Goal: Task Accomplishment & Management: Use online tool/utility

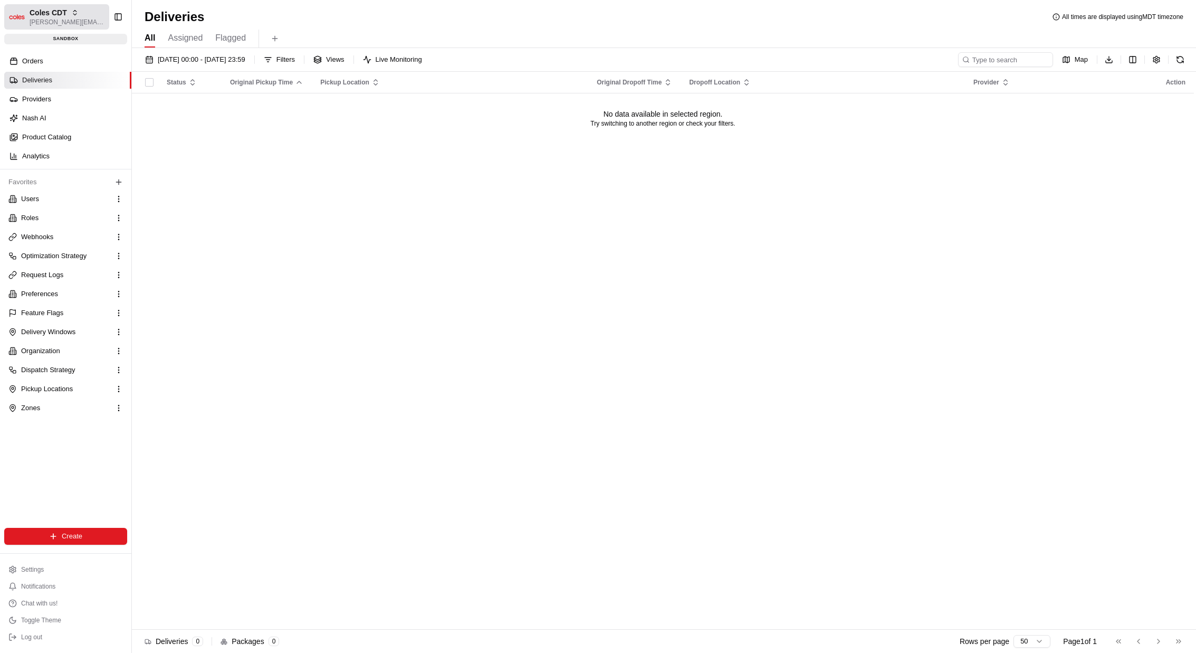
click at [65, 14] on div "Coles CDT" at bounding box center [67, 12] width 75 height 11
type input "coles sit"
click at [167, 57] on div "Coles SIT" at bounding box center [190, 54] width 153 height 21
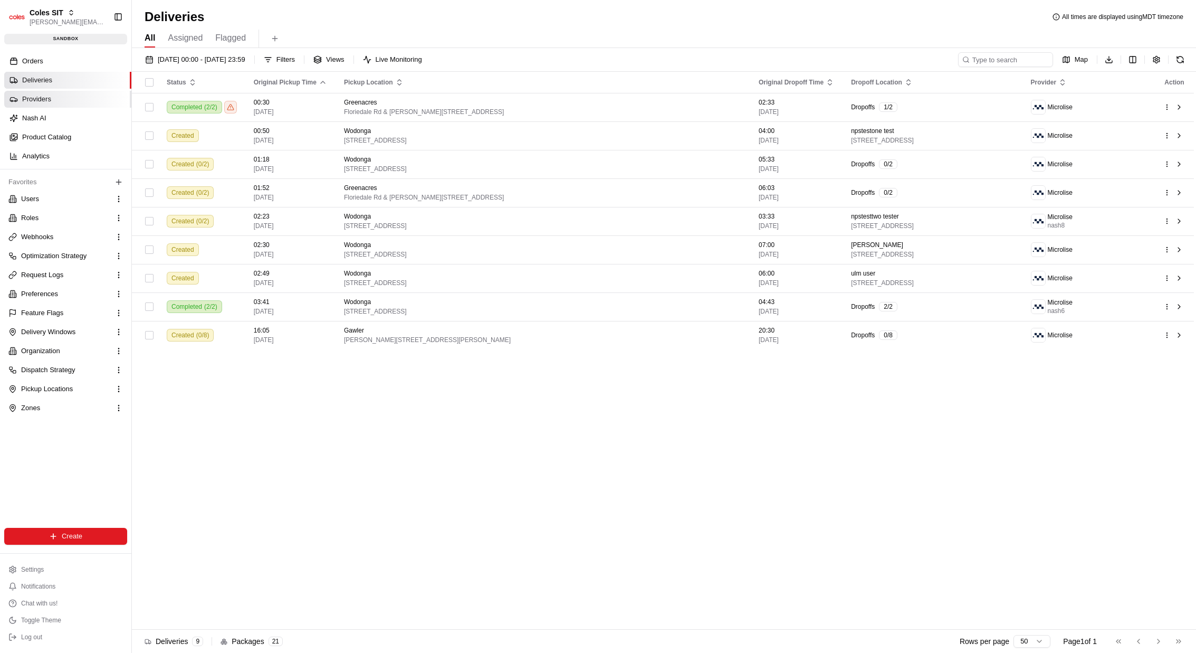
click at [50, 102] on span "Providers" at bounding box center [36, 98] width 29 height 9
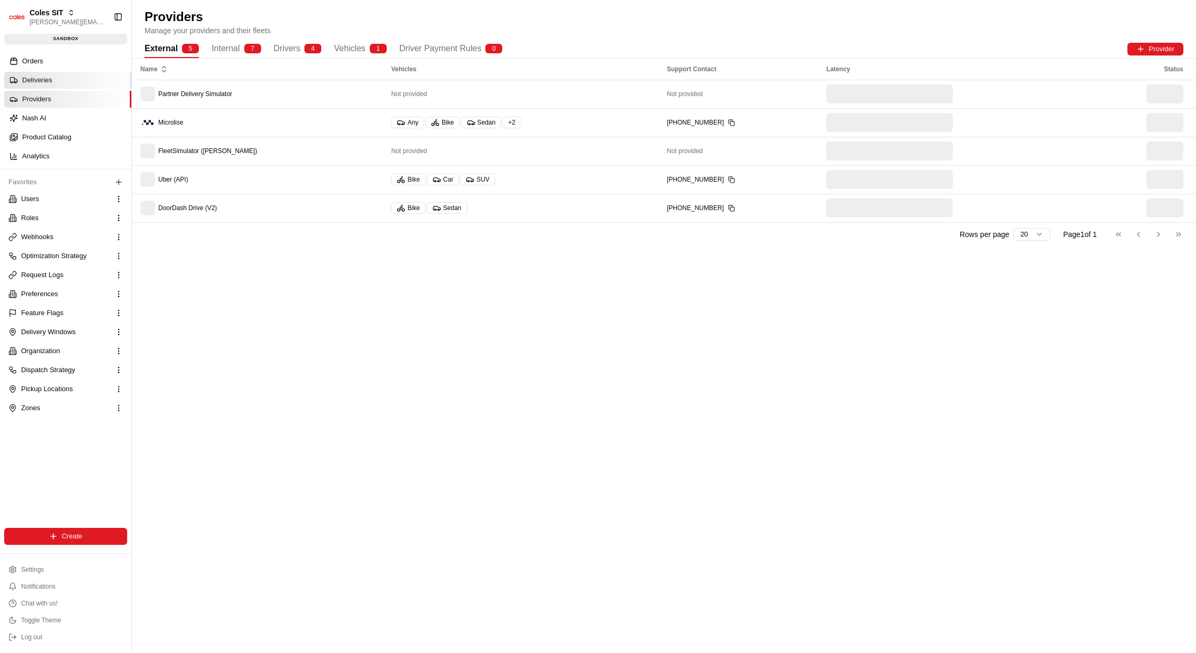
click at [54, 85] on link "Deliveries" at bounding box center [67, 80] width 127 height 17
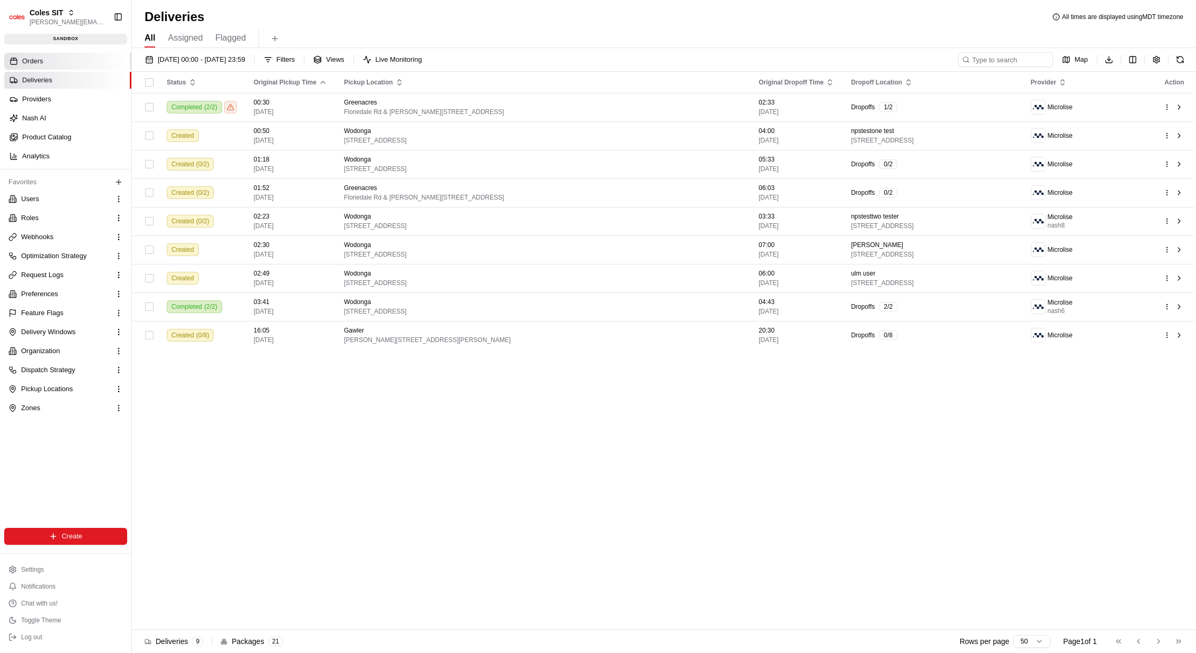
click at [52, 60] on link "Orders" at bounding box center [67, 61] width 127 height 17
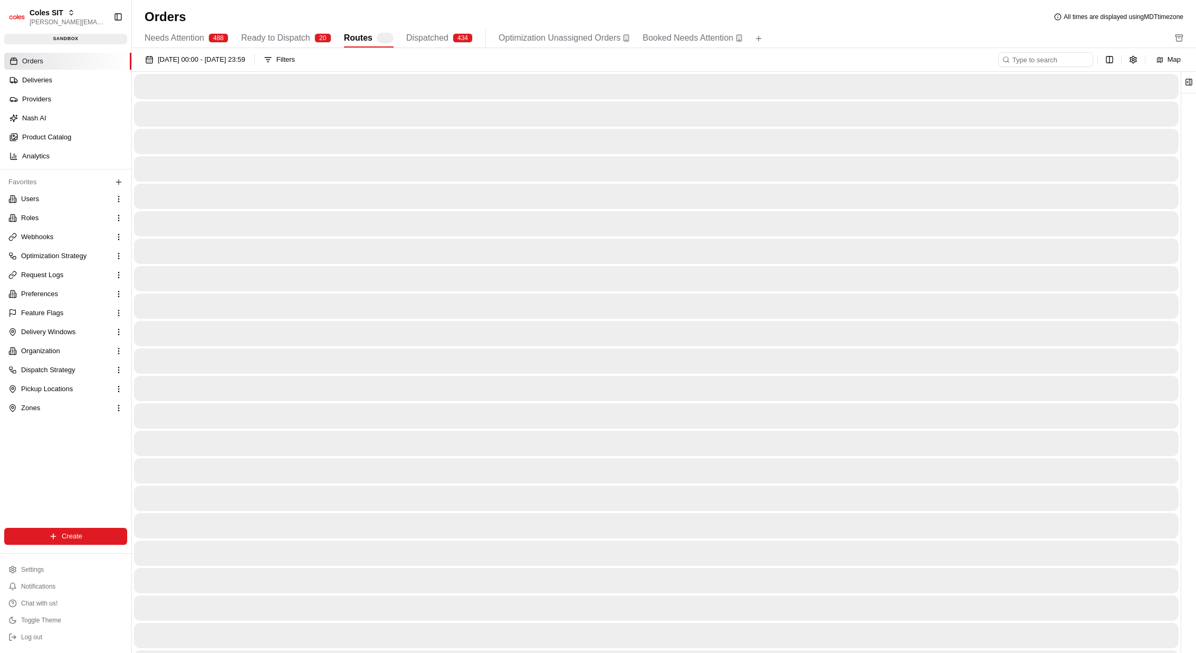
click at [372, 41] on span "Routes" at bounding box center [358, 38] width 28 height 13
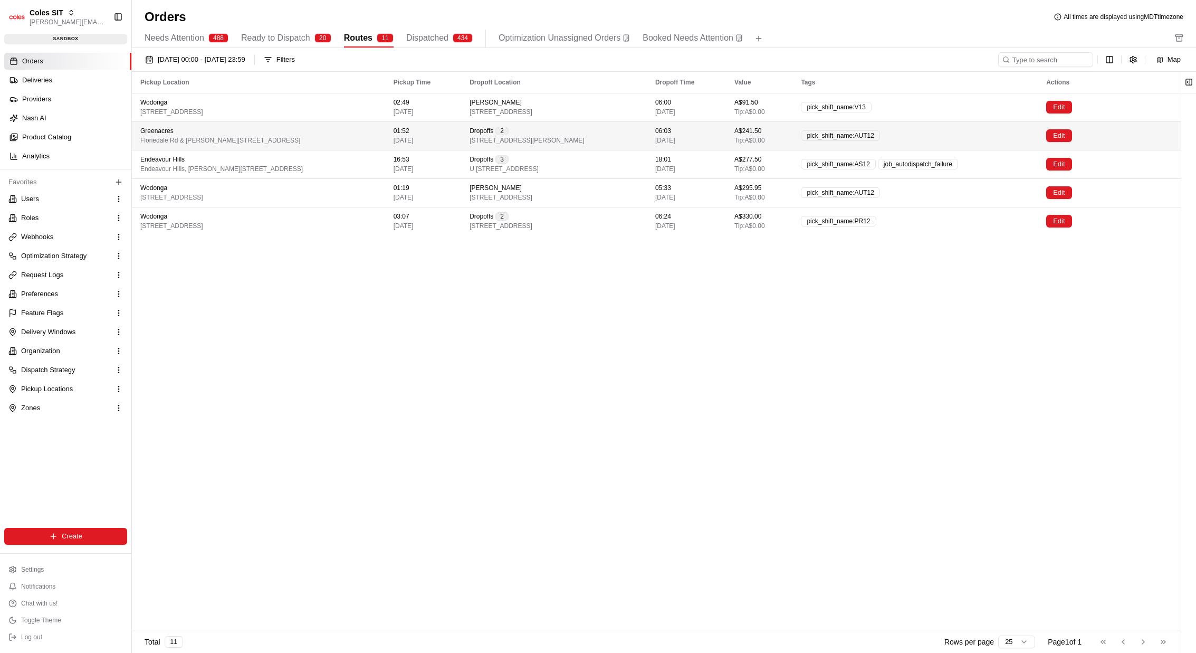
click at [506, 136] on span "[STREET_ADDRESS][PERSON_NAME]" at bounding box center [527, 140] width 114 height 8
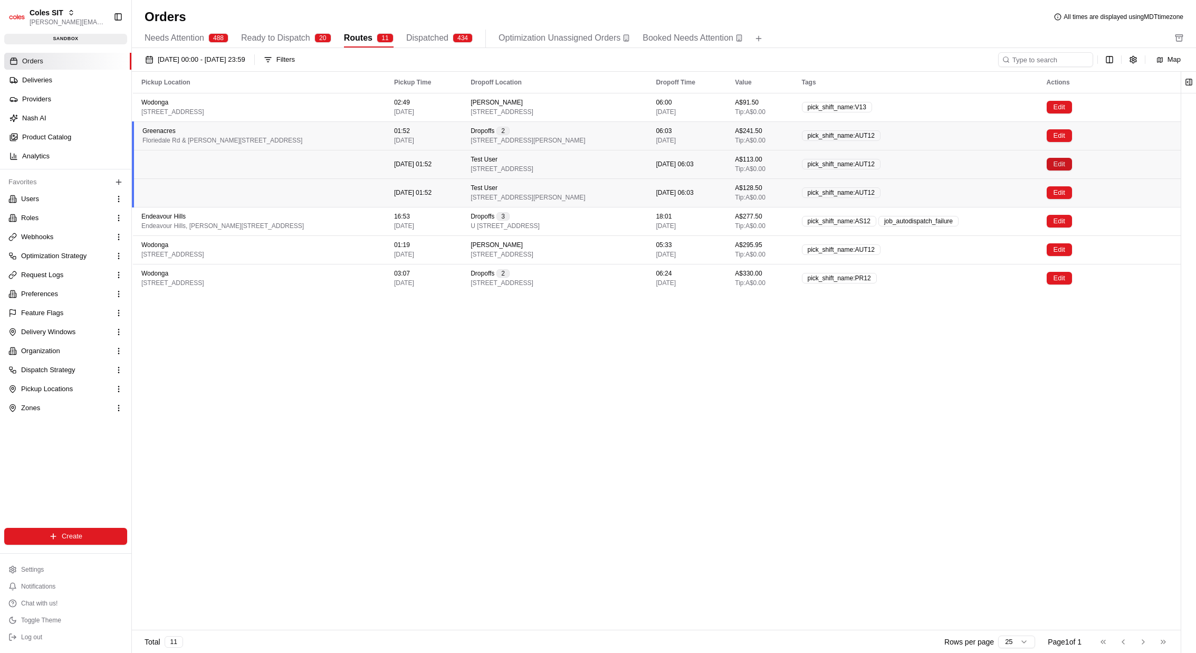
click at [1072, 161] on button "Edit" at bounding box center [1059, 164] width 25 height 13
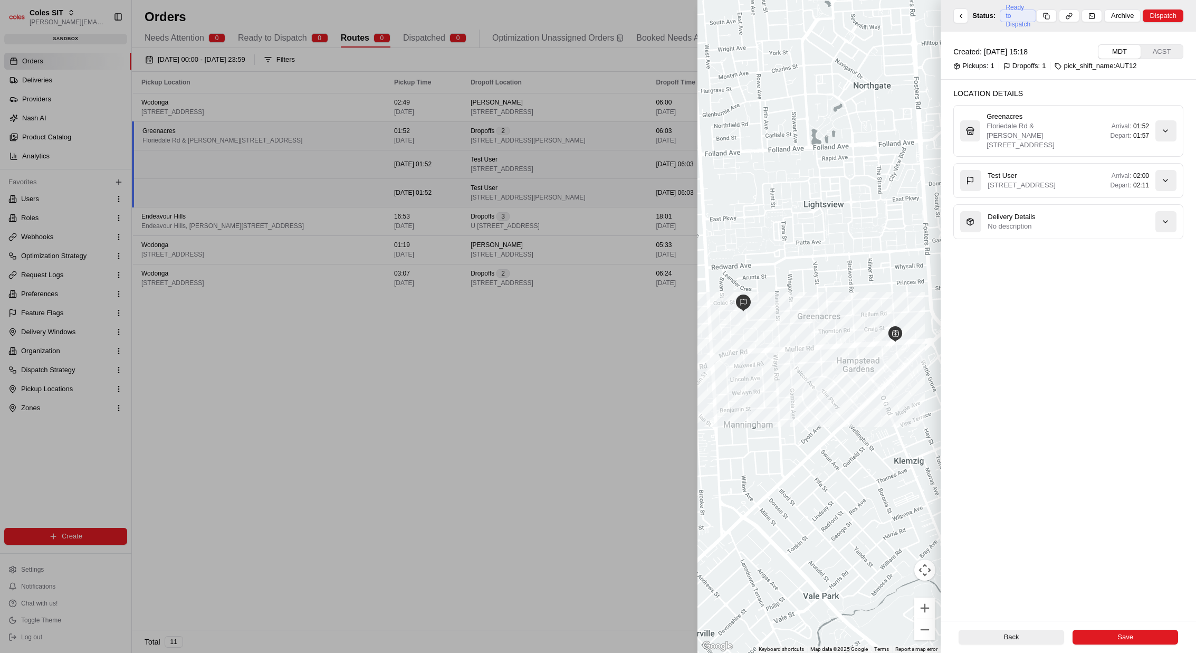
click at [625, 244] on div at bounding box center [598, 326] width 1196 height 653
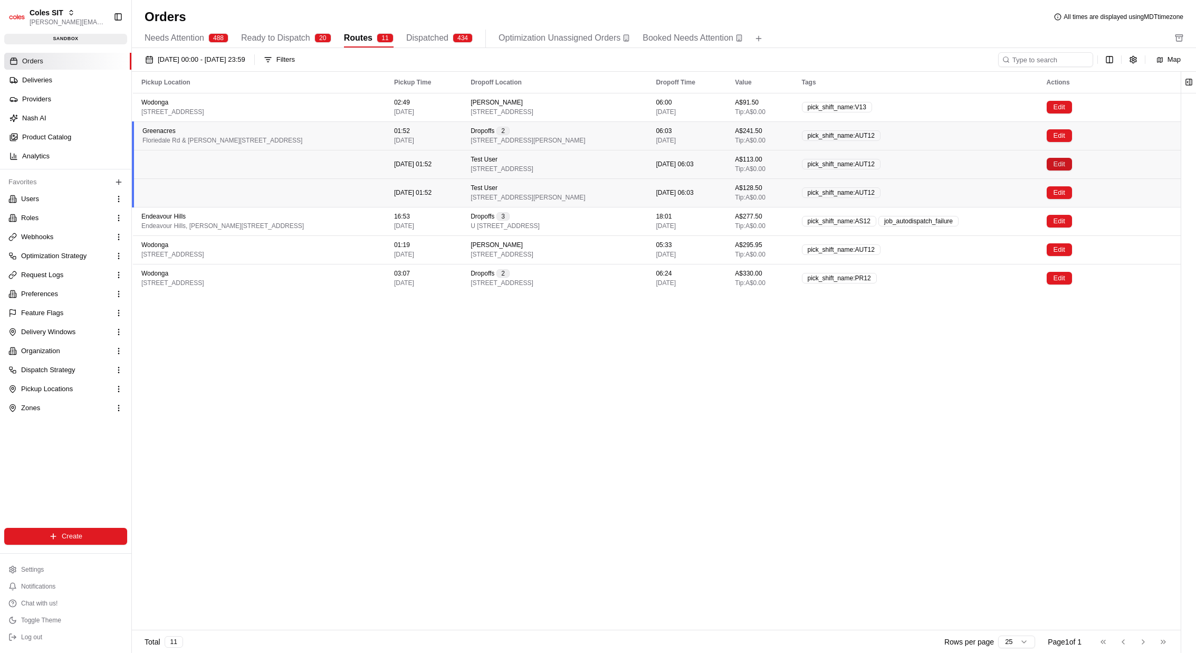
click at [1072, 158] on button "Edit" at bounding box center [1059, 164] width 25 height 13
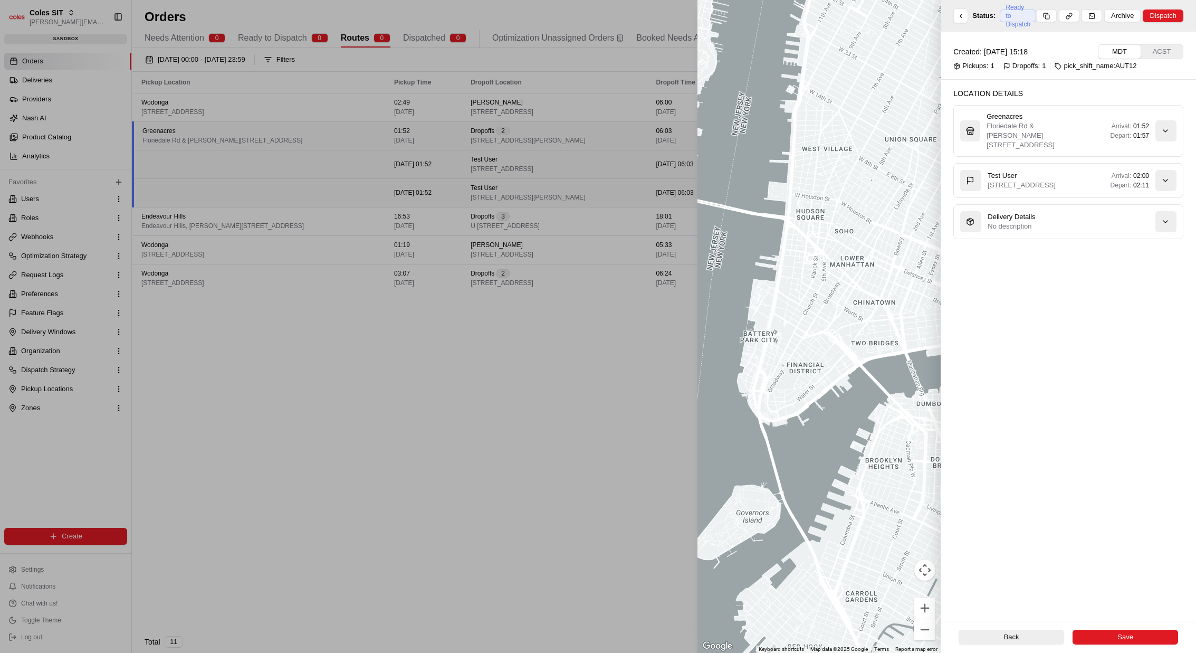
click at [1135, 326] on div "Created: [DATE] 15:18 MDT ACST Pickups: 1 Dropoffs: 1 pick_shift_name:AUT12 Loc…" at bounding box center [1068, 326] width 255 height 589
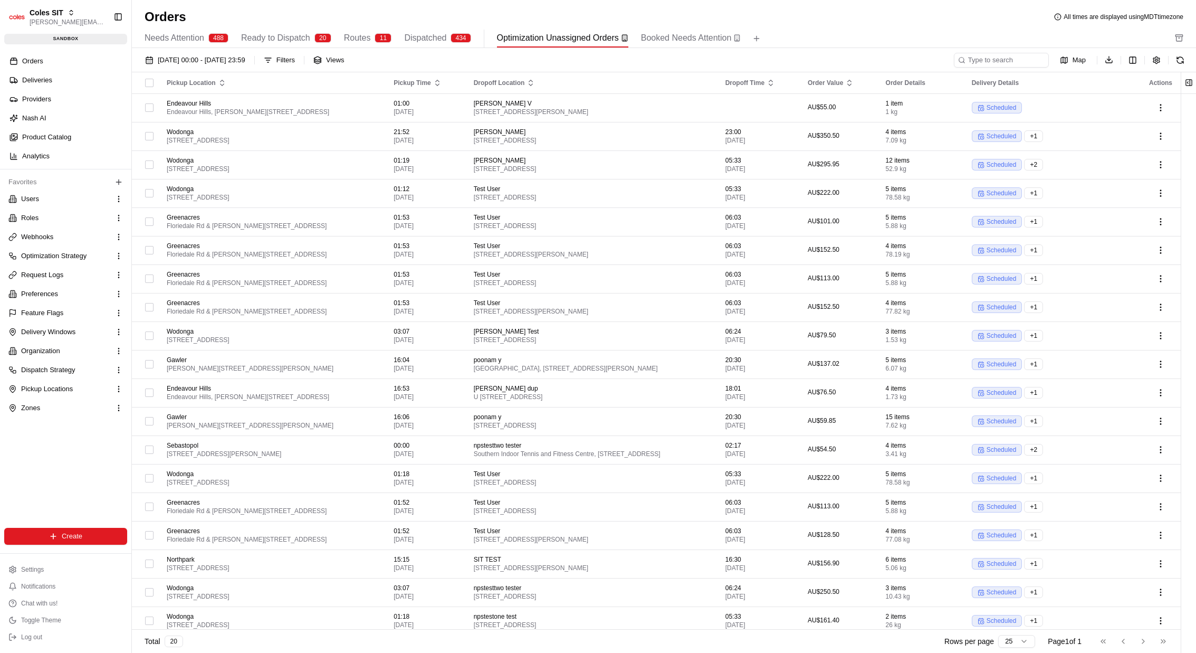
click at [388, 31] on button "Routes 11" at bounding box center [368, 39] width 48 height 18
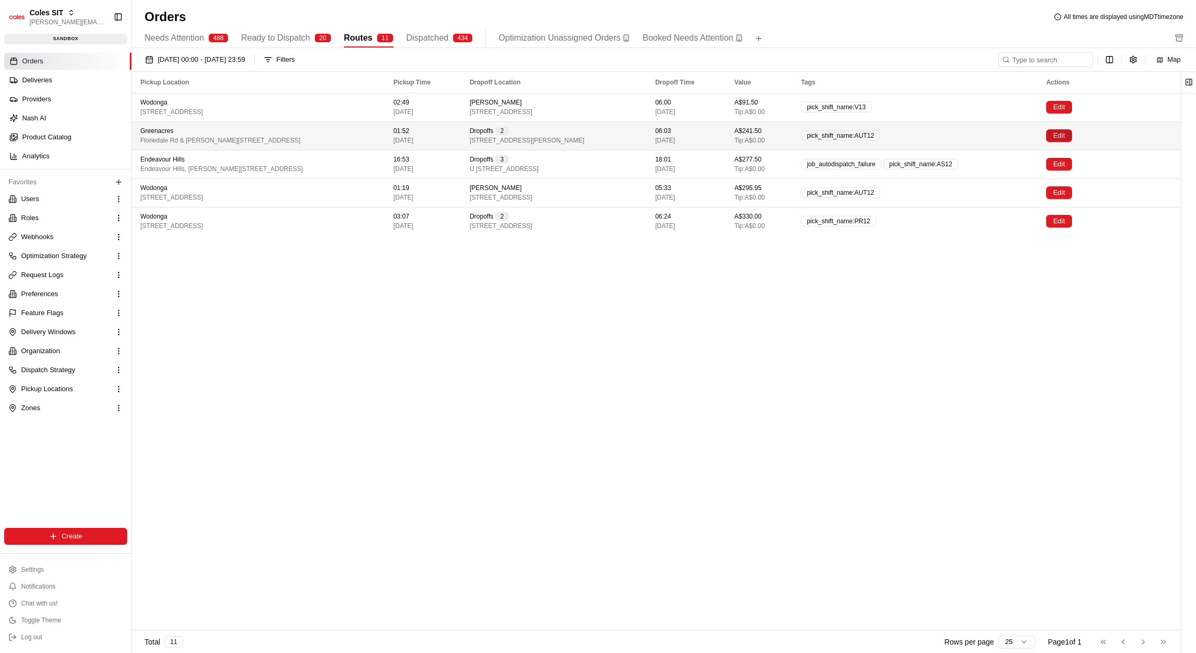
click at [1071, 132] on button "Edit" at bounding box center [1058, 135] width 25 height 13
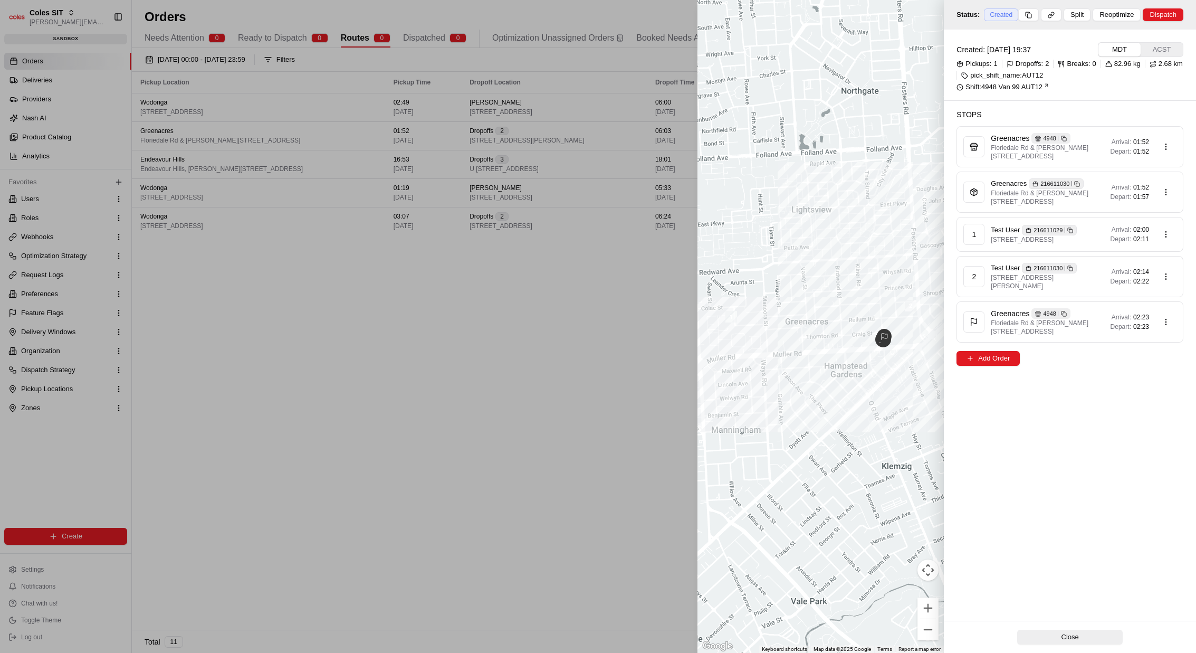
click at [593, 248] on div at bounding box center [598, 326] width 1196 height 653
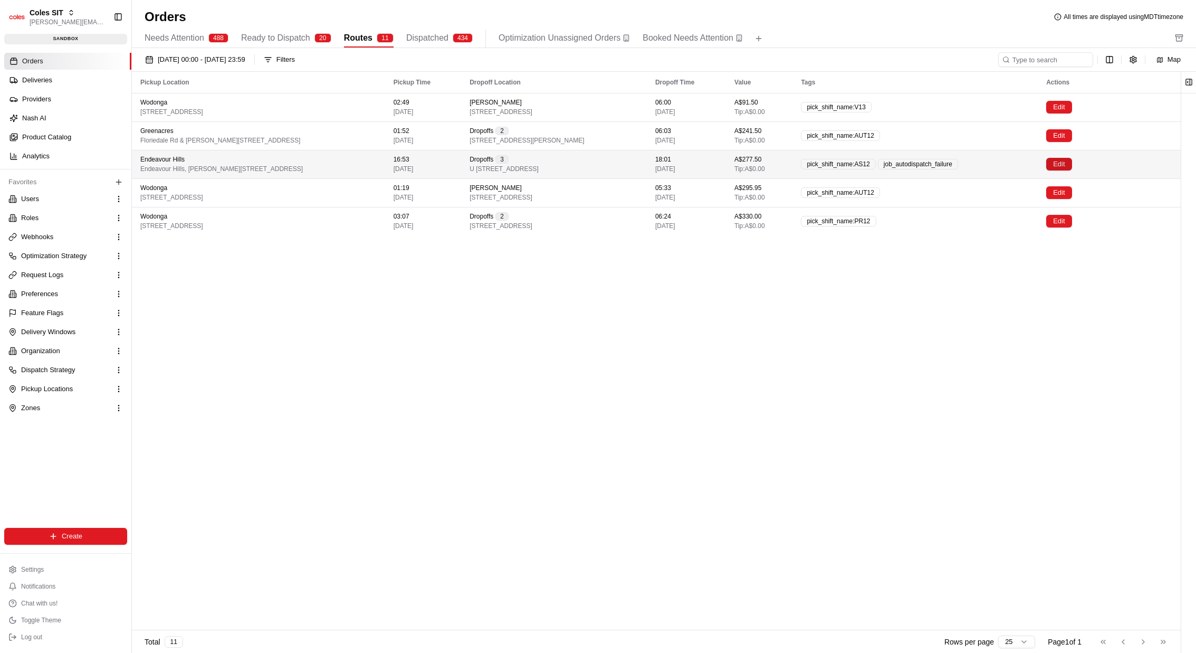
click at [1071, 166] on button "Edit" at bounding box center [1058, 164] width 25 height 13
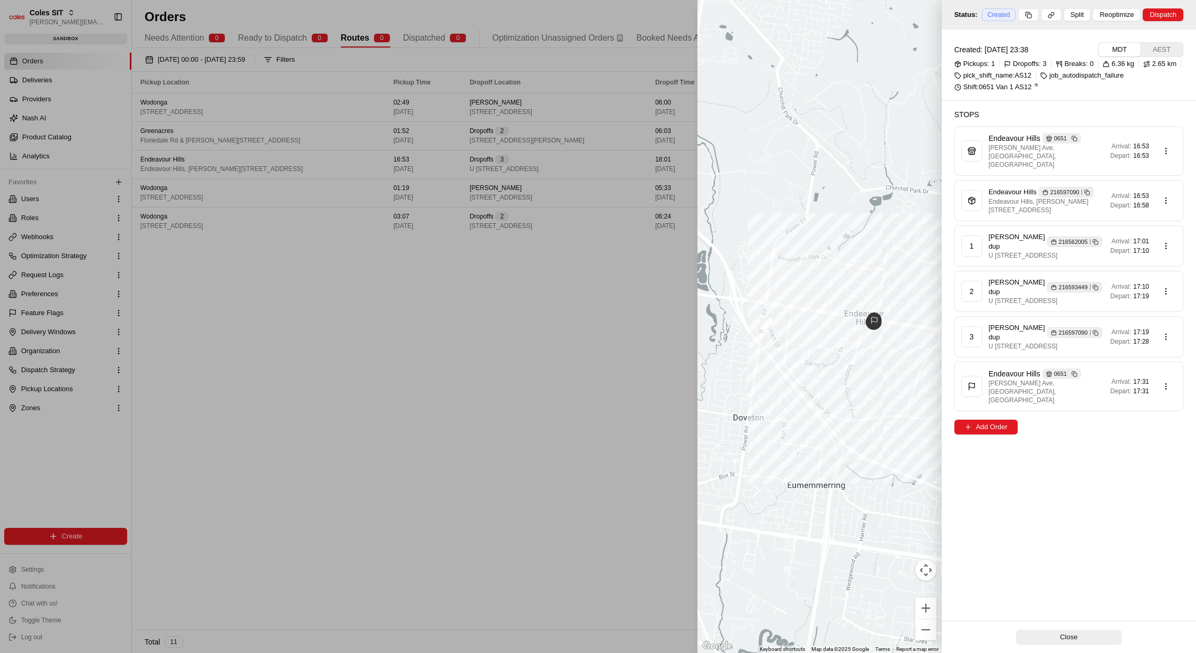
click at [520, 299] on div at bounding box center [598, 326] width 1196 height 653
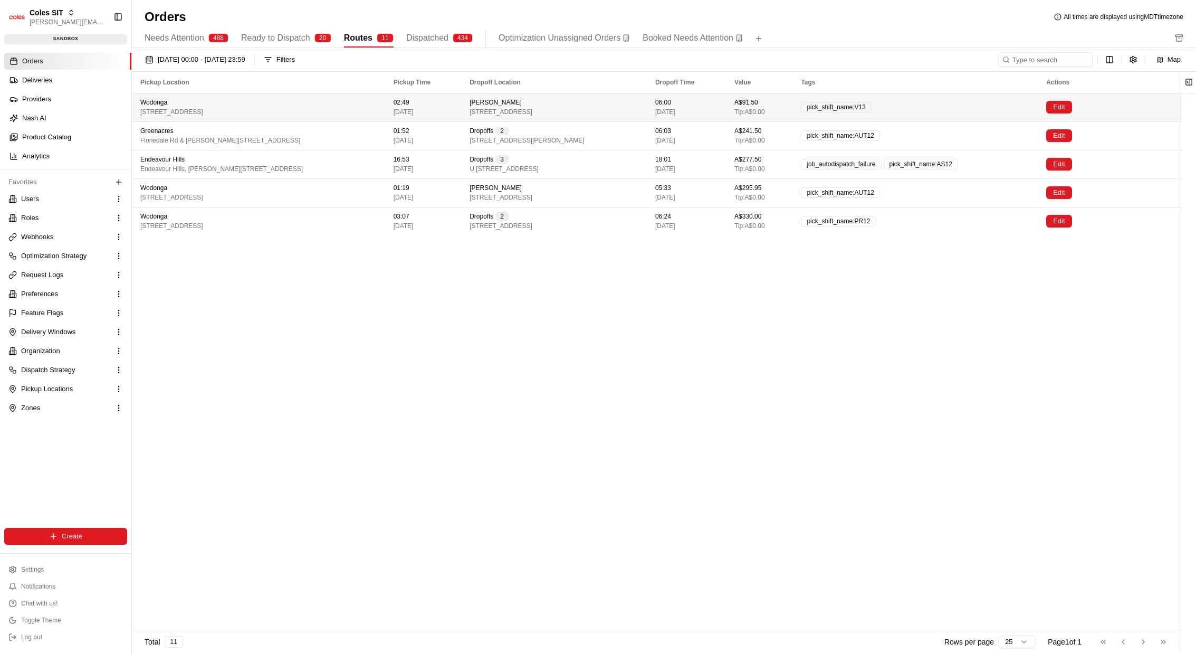
click at [1056, 107] on td "Edit" at bounding box center [1109, 107] width 143 height 28
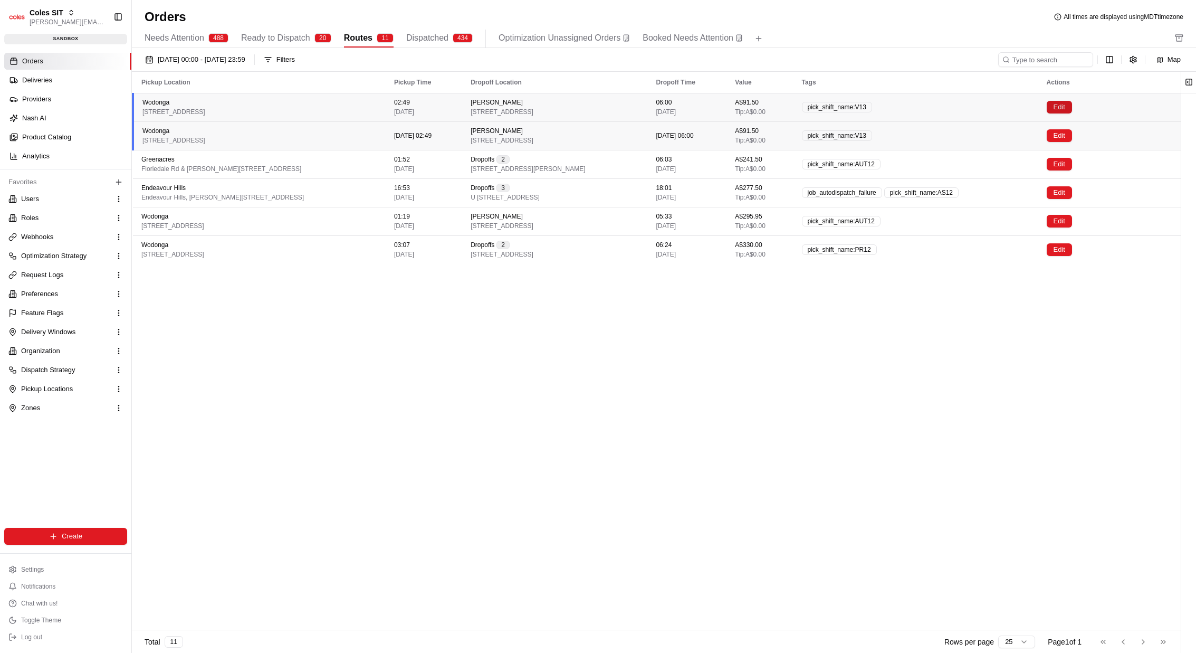
click at [1072, 107] on button "Edit" at bounding box center [1059, 107] width 25 height 13
click at [1009, 132] on div "pick_shift_name:V13" at bounding box center [916, 135] width 228 height 11
click at [1006, 167] on div "pick_shift_name:AUT12" at bounding box center [916, 164] width 228 height 11
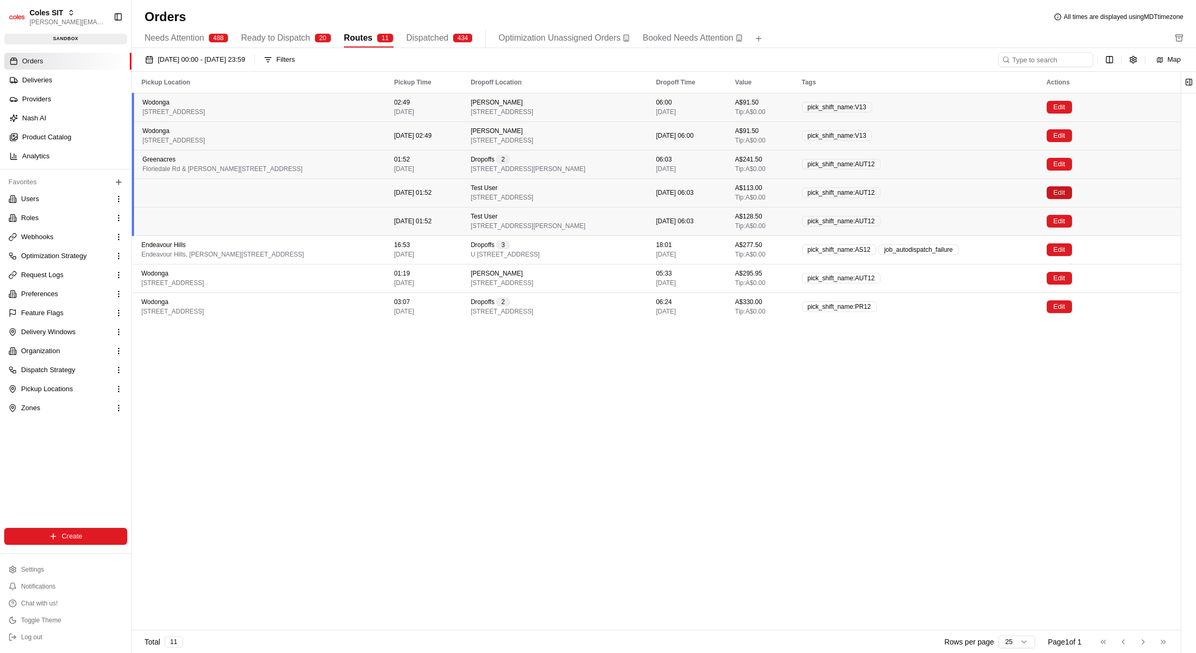
click at [1072, 195] on button "Edit" at bounding box center [1059, 192] width 25 height 13
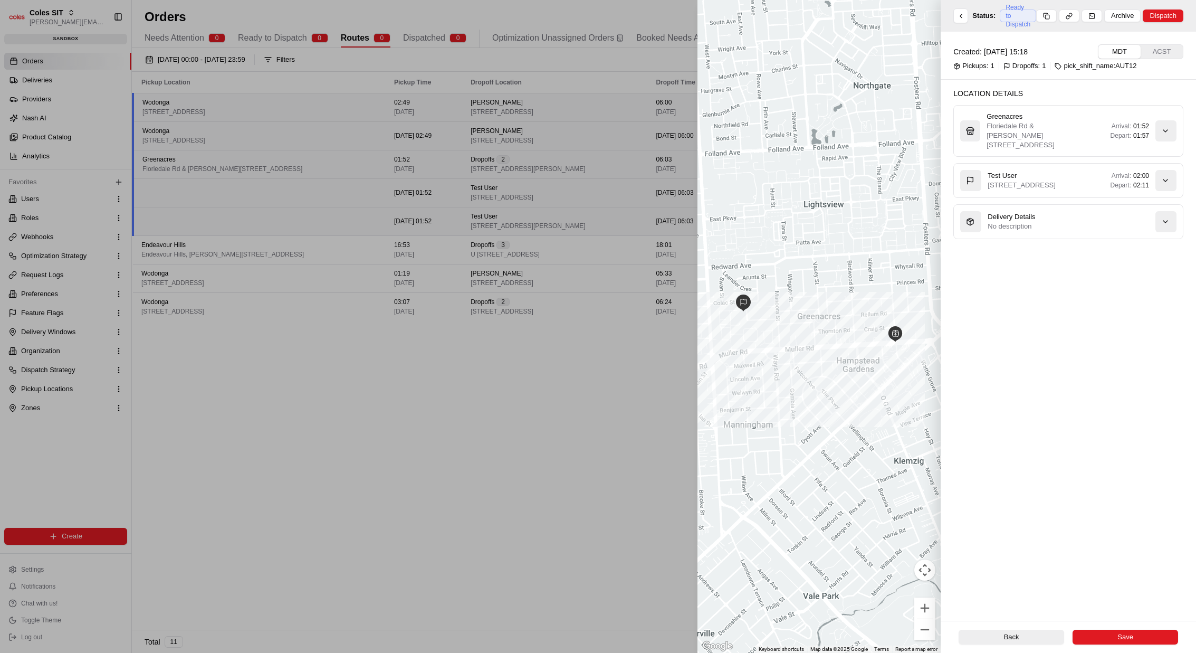
click at [1007, 415] on div "Created: [DATE] 15:18 MDT ACST Pickups: 1 Dropoffs: 1 pick_shift_name:AUT12 Loc…" at bounding box center [1068, 326] width 255 height 589
click at [955, 18] on button at bounding box center [960, 15] width 15 height 15
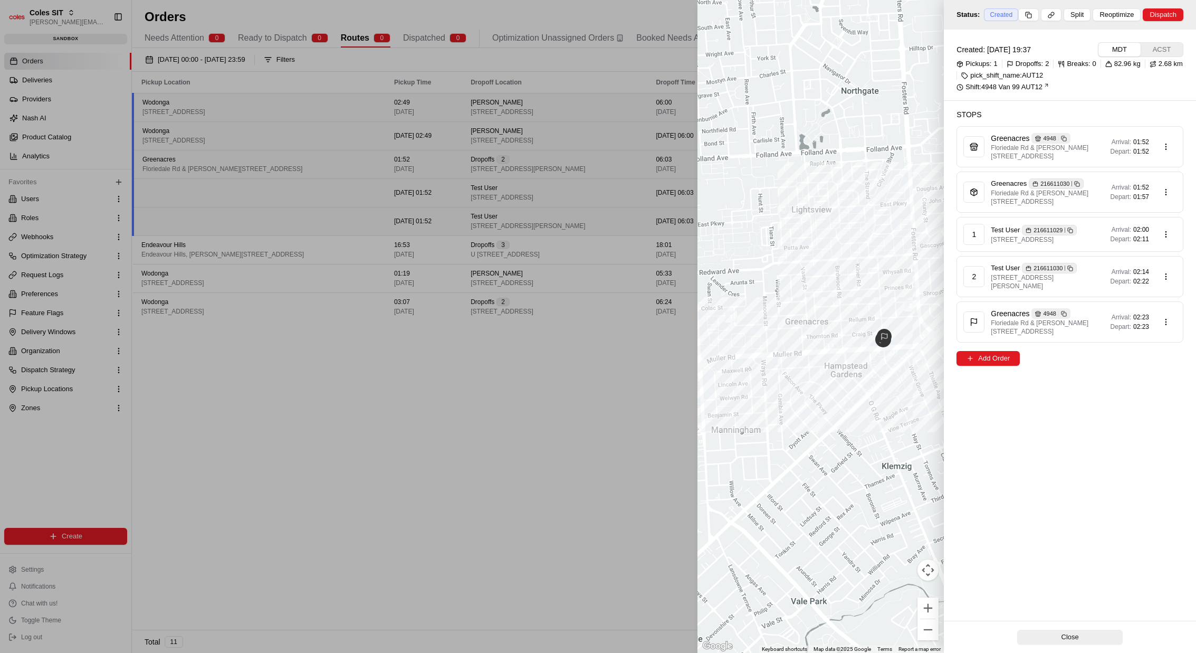
drag, startPoint x: 1118, startPoint y: 195, endPoint x: 1109, endPoint y: 197, distance: 9.3
click at [1118, 195] on span "Depart:" at bounding box center [1121, 197] width 21 height 8
click at [970, 189] on icon at bounding box center [974, 192] width 8 height 8
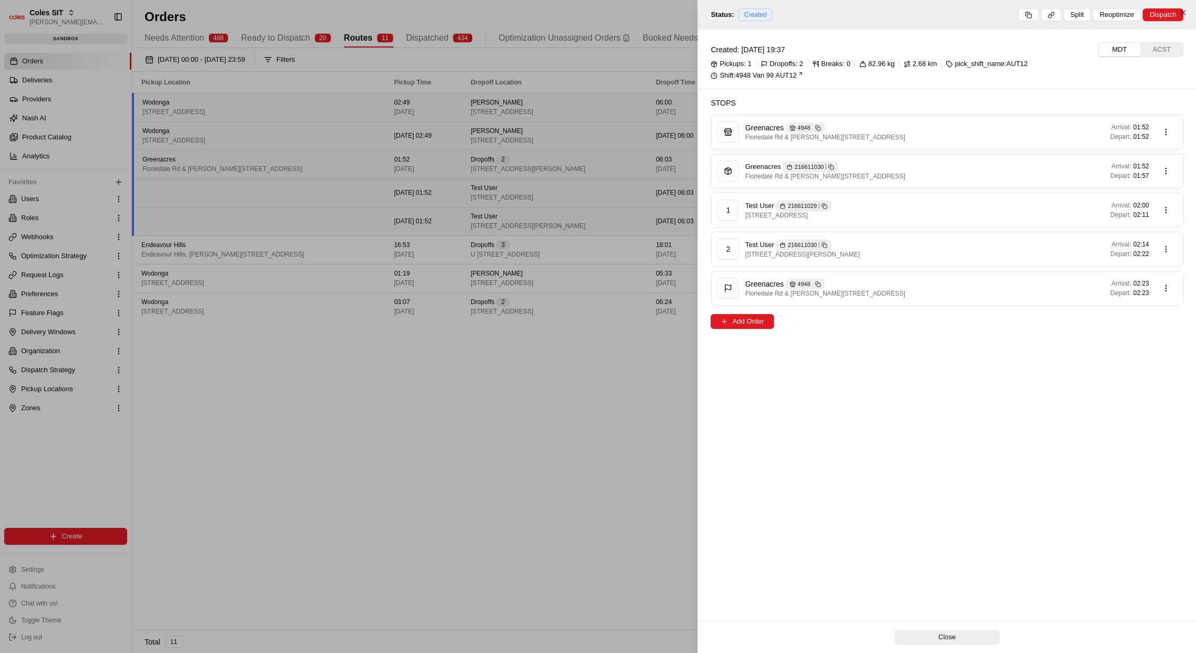
click at [469, 379] on div at bounding box center [598, 326] width 1196 height 653
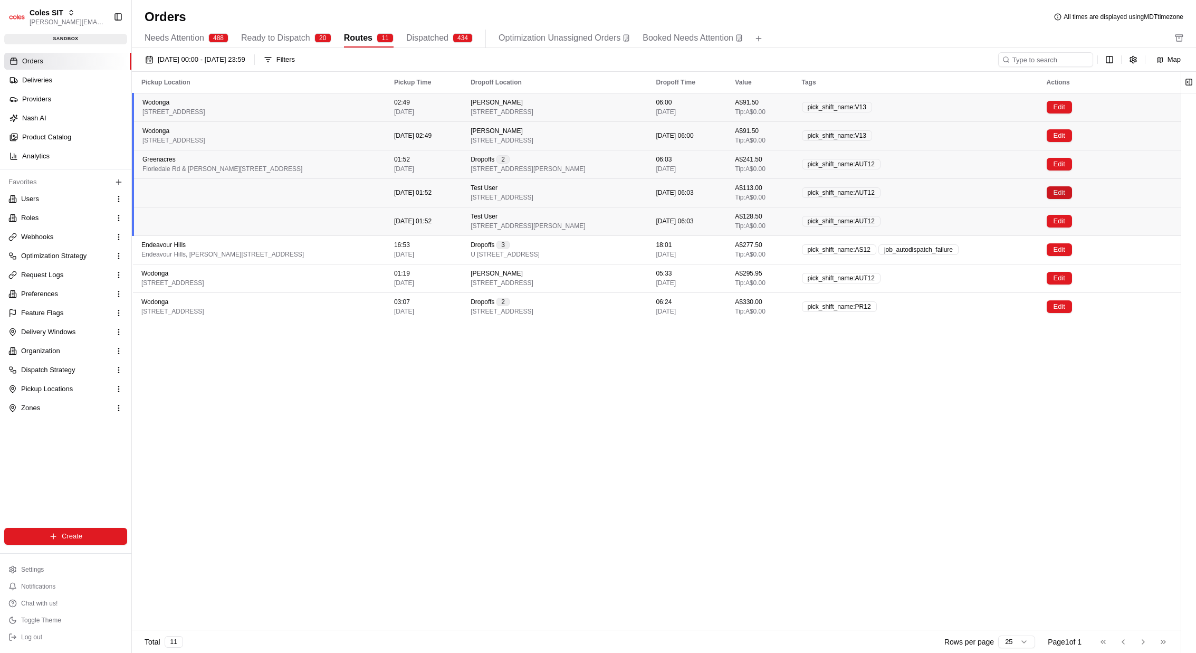
click at [1072, 196] on button "Edit" at bounding box center [1059, 192] width 25 height 13
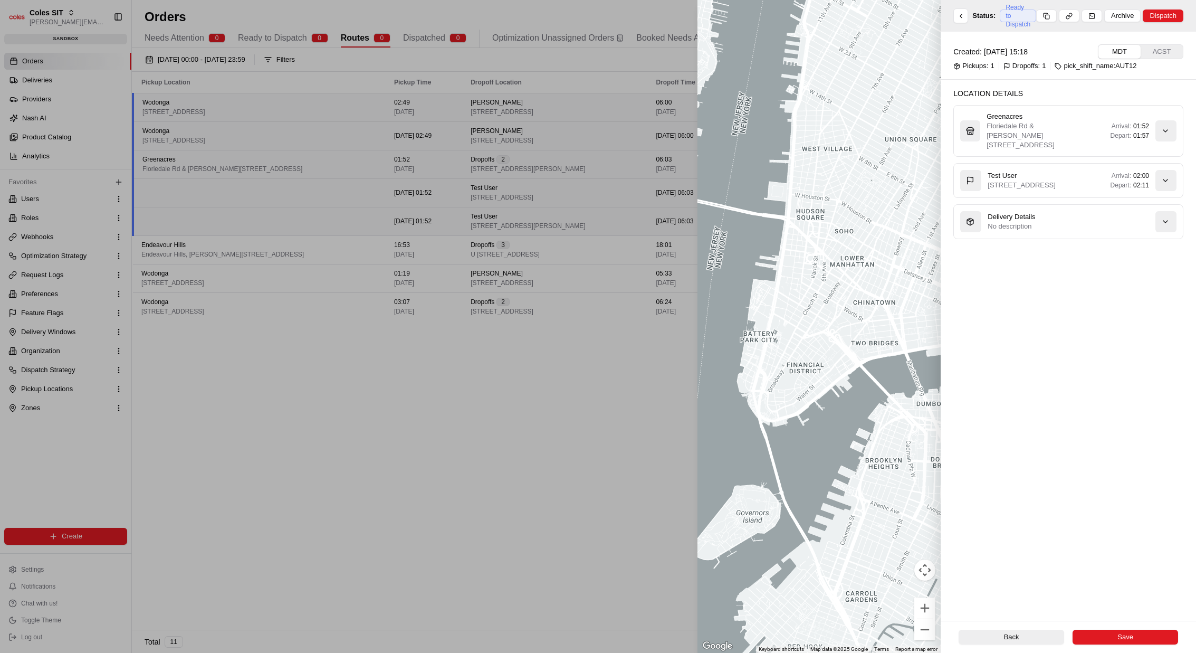
click at [1020, 13] on div "Ready to Dispatch" at bounding box center [1018, 15] width 36 height 13
drag, startPoint x: 1020, startPoint y: 13, endPoint x: 1006, endPoint y: 14, distance: 14.8
click at [1005, 12] on div "Ready to Dispatch" at bounding box center [1018, 15] width 36 height 13
click at [1010, 22] on div "Ready to Dispatch" at bounding box center [1018, 15] width 36 height 13
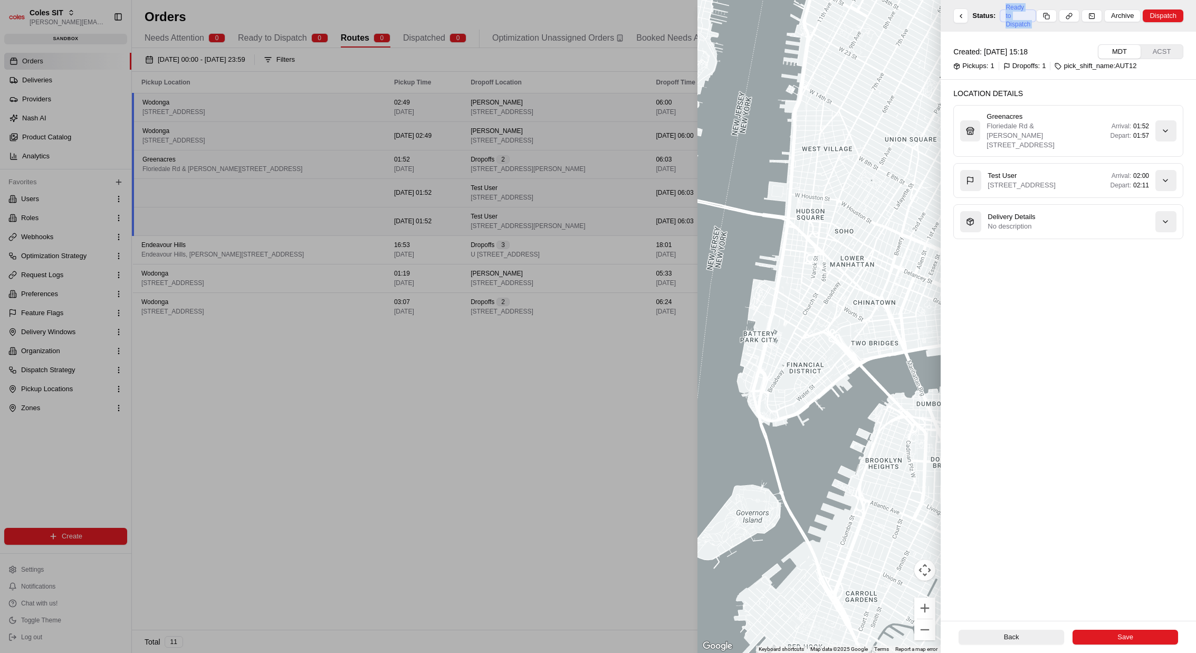
click at [1010, 22] on div "Ready to Dispatch" at bounding box center [1018, 15] width 36 height 13
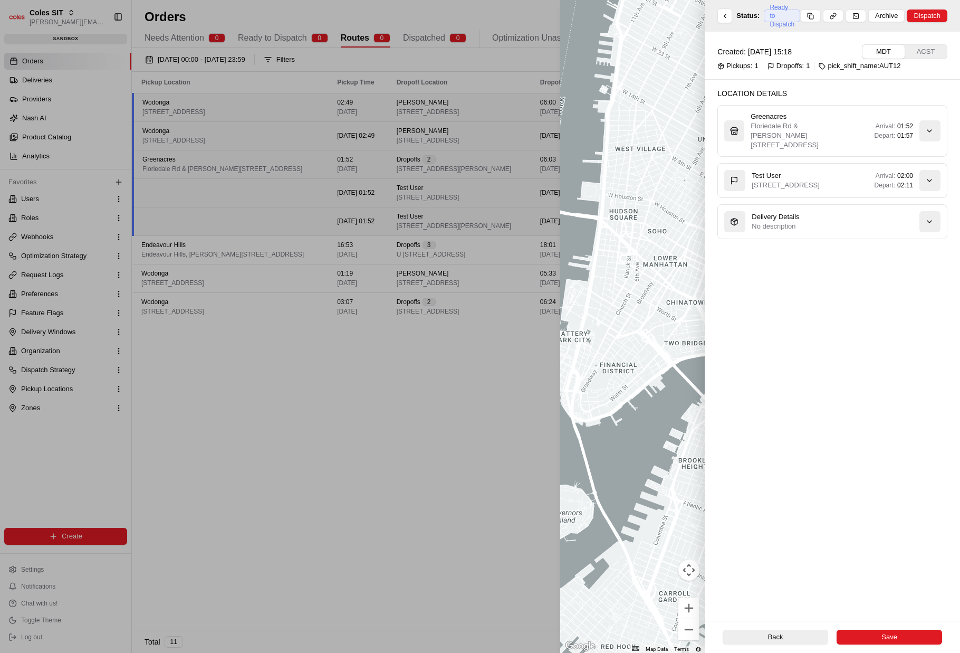
click at [775, 392] on div "Created: [DATE] 15:18 MDT ACST Pickups: 1 Dropoffs: 1 pick_shift_name:AUT12 Loc…" at bounding box center [832, 326] width 255 height 589
click at [441, 398] on div at bounding box center [480, 326] width 960 height 653
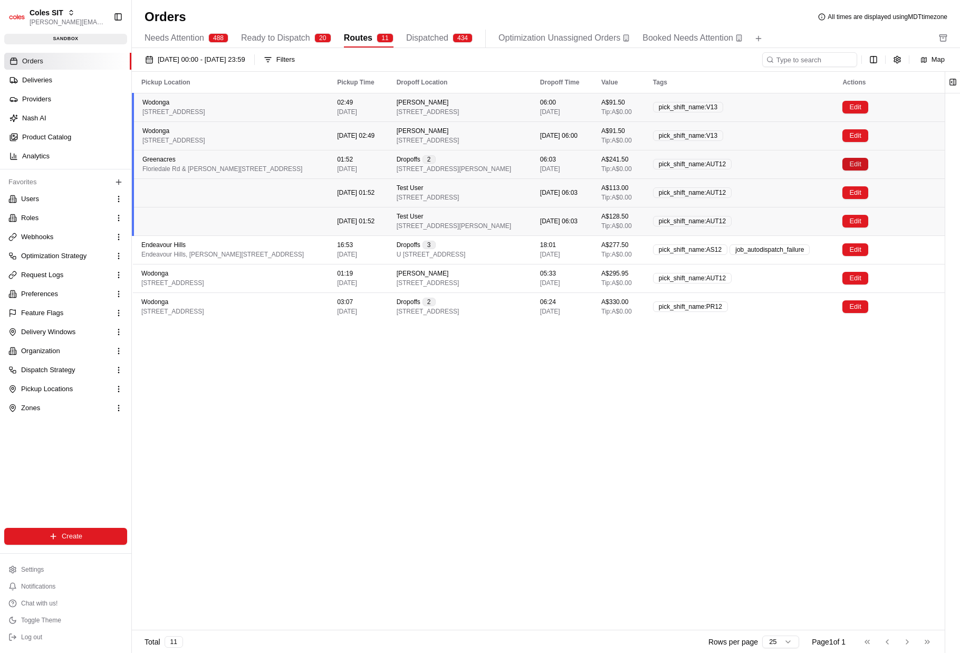
click at [868, 164] on button "Edit" at bounding box center [855, 164] width 25 height 13
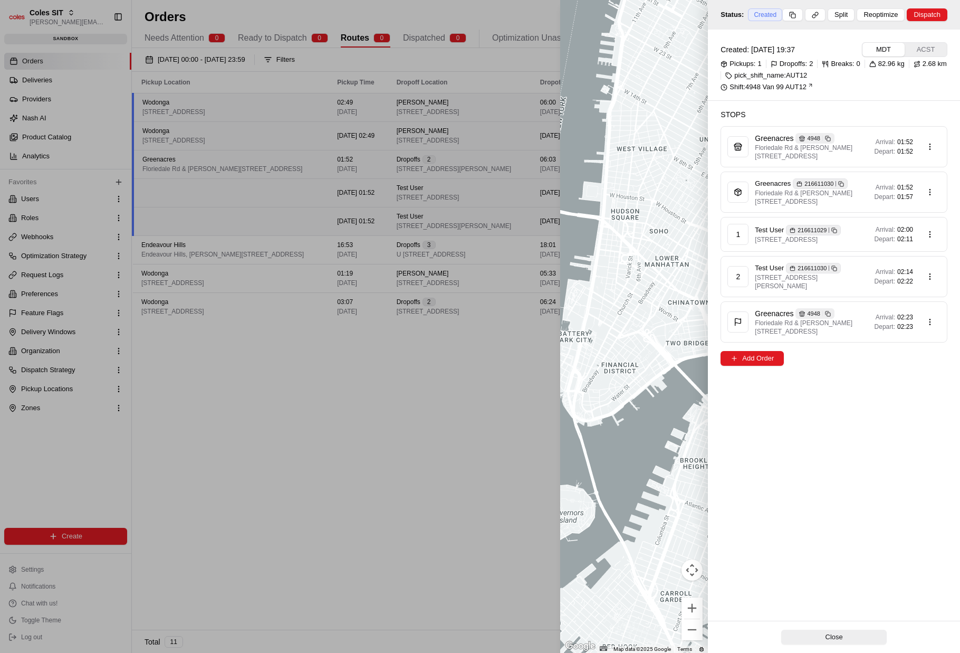
click at [339, 310] on div at bounding box center [480, 326] width 960 height 653
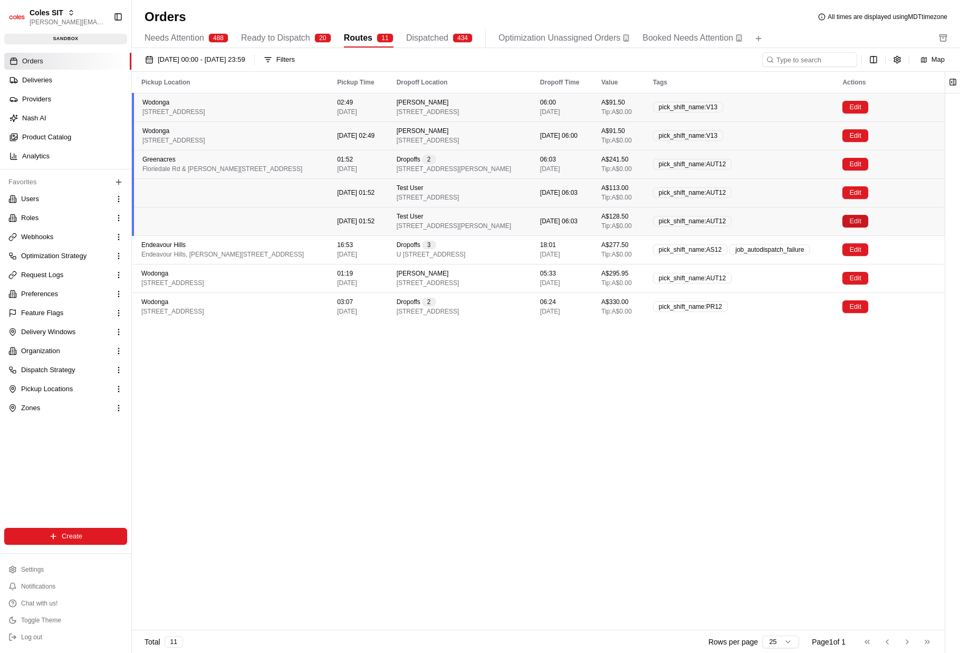
click at [868, 215] on button "Edit" at bounding box center [855, 221] width 25 height 13
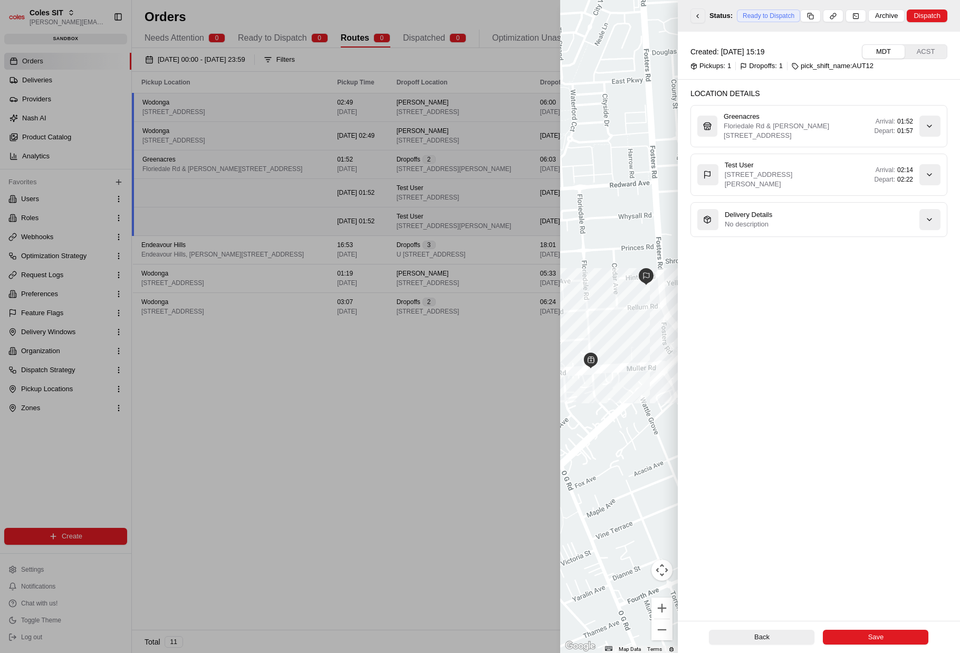
click at [694, 21] on button at bounding box center [698, 15] width 15 height 15
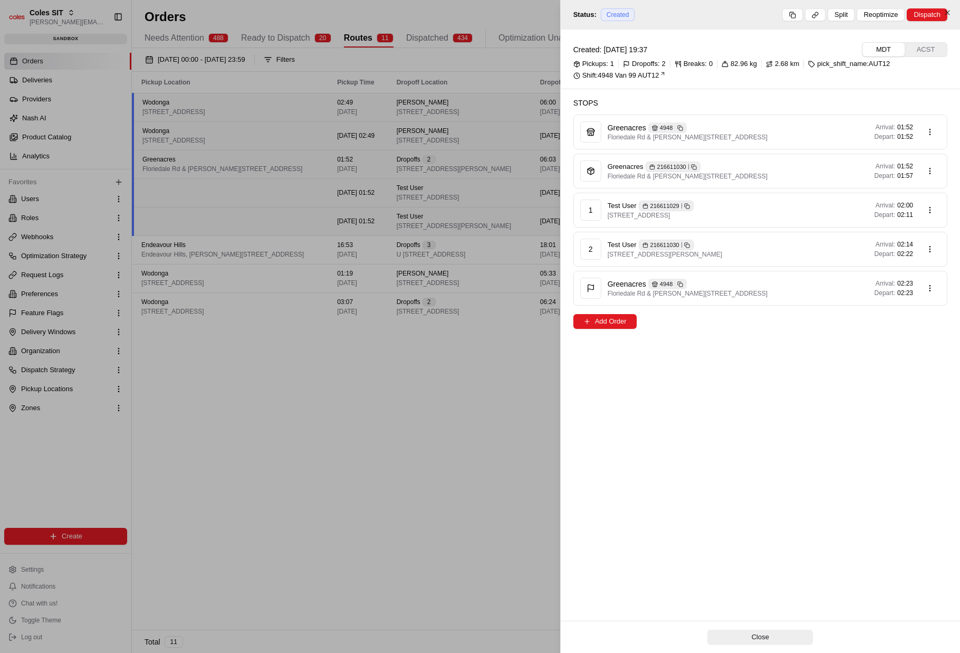
click at [419, 354] on div at bounding box center [480, 326] width 960 height 653
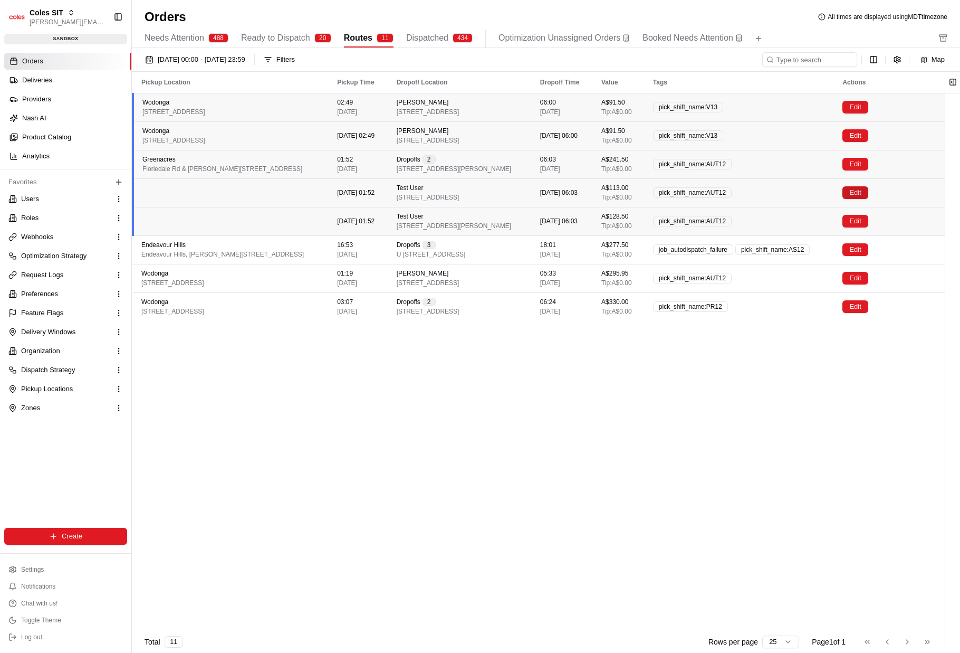
click at [868, 188] on button "Edit" at bounding box center [855, 192] width 25 height 13
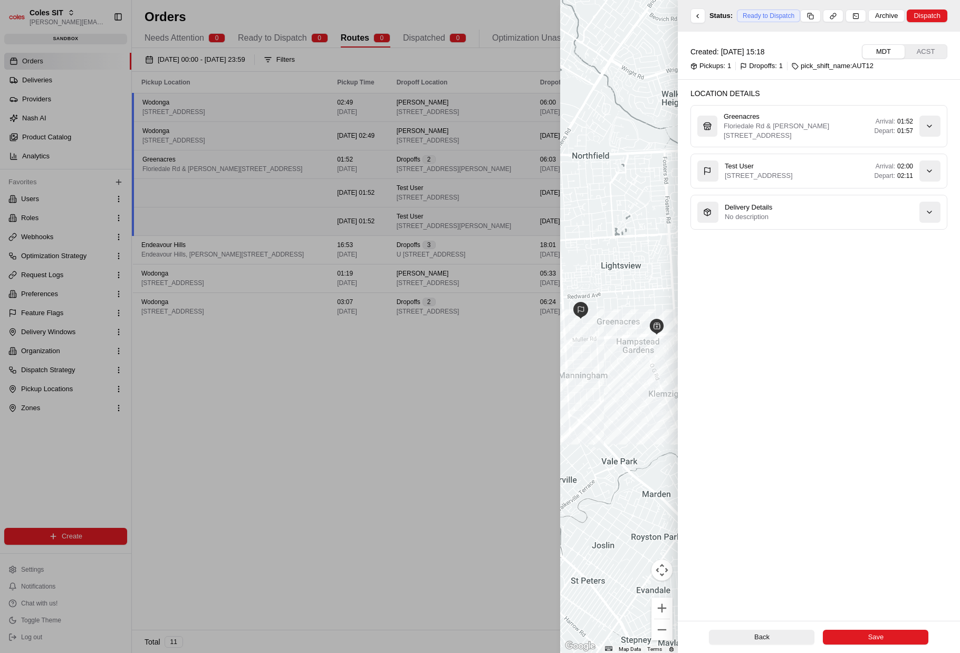
click at [772, 305] on div "Created: [DATE] 15:18 MDT ACST Pickups: 1 Dropoffs: 1 pick_shift_name:AUT12 Loc…" at bounding box center [819, 326] width 282 height 589
click at [879, 390] on div "Created: [DATE] 15:18 MDT ACST Pickups: 1 Dropoffs: 1 pick_shift_name:AUT12 Loc…" at bounding box center [817, 326] width 285 height 589
click at [692, 13] on button at bounding box center [694, 15] width 15 height 15
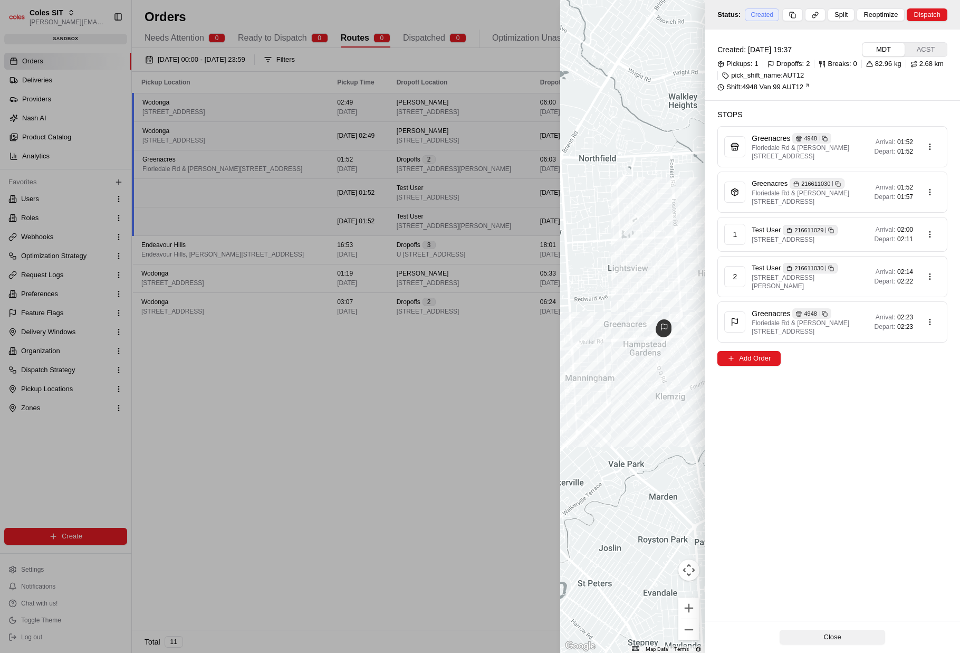
click at [847, 639] on button "Close" at bounding box center [833, 636] width 106 height 15
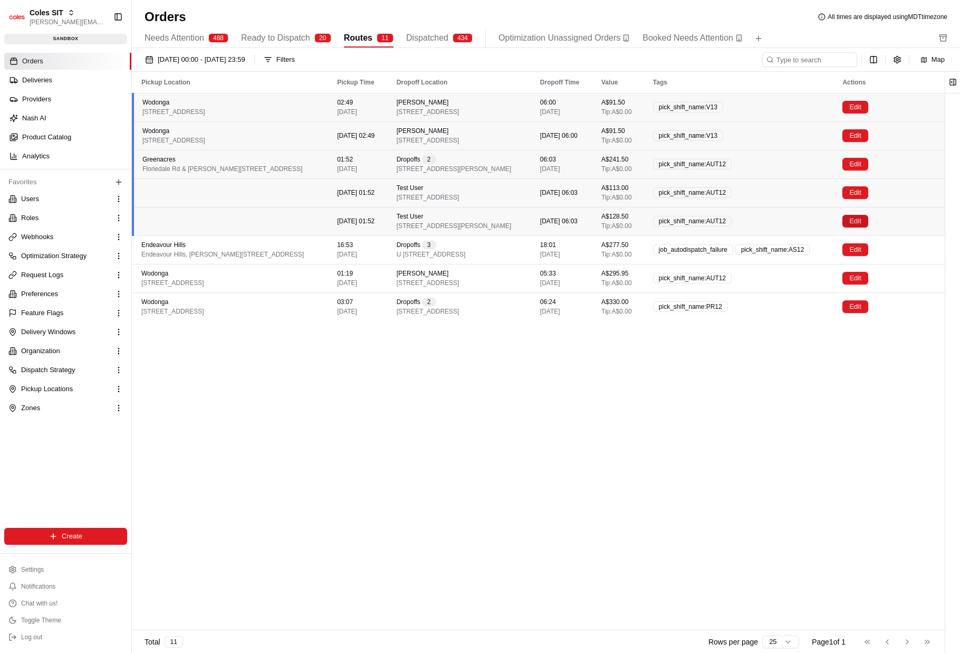
click at [868, 224] on button "Edit" at bounding box center [855, 221] width 25 height 13
